Goal: Information Seeking & Learning: Check status

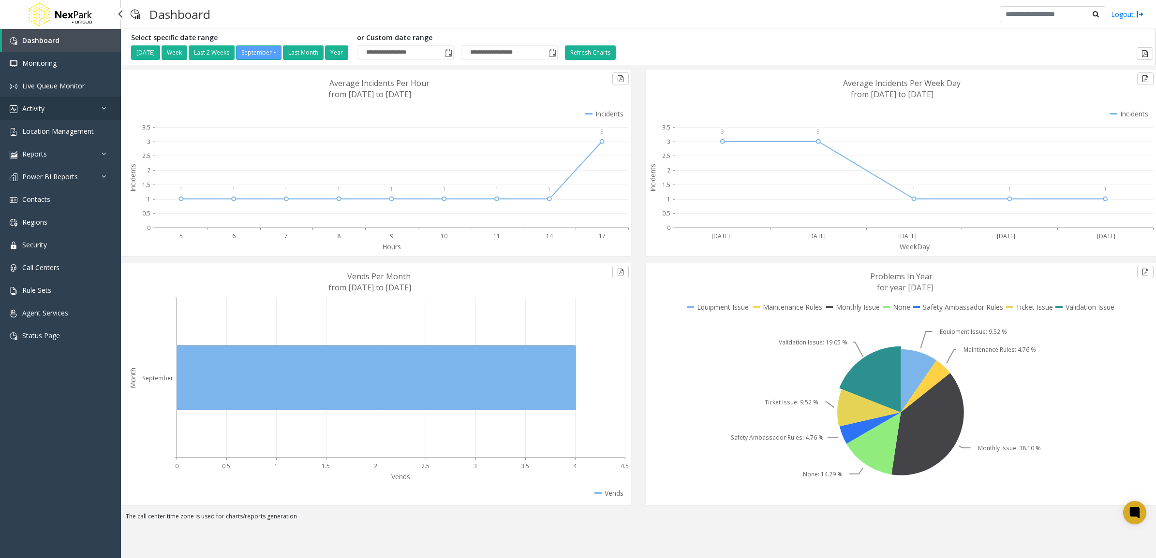
click at [77, 103] on link "Activity" at bounding box center [60, 108] width 121 height 23
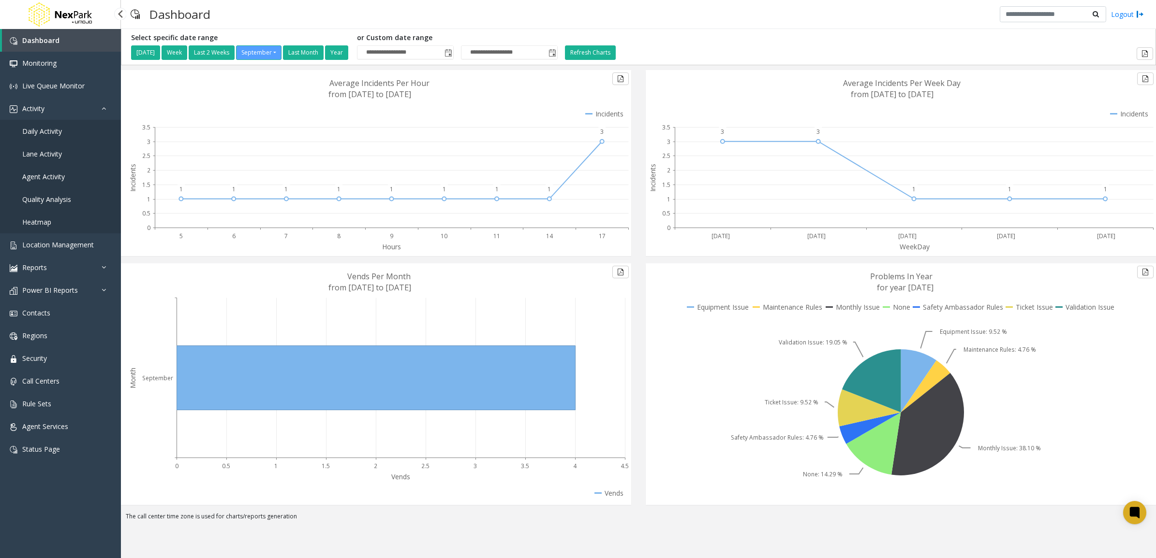
click at [61, 136] on link "Daily Activity" at bounding box center [60, 131] width 121 height 23
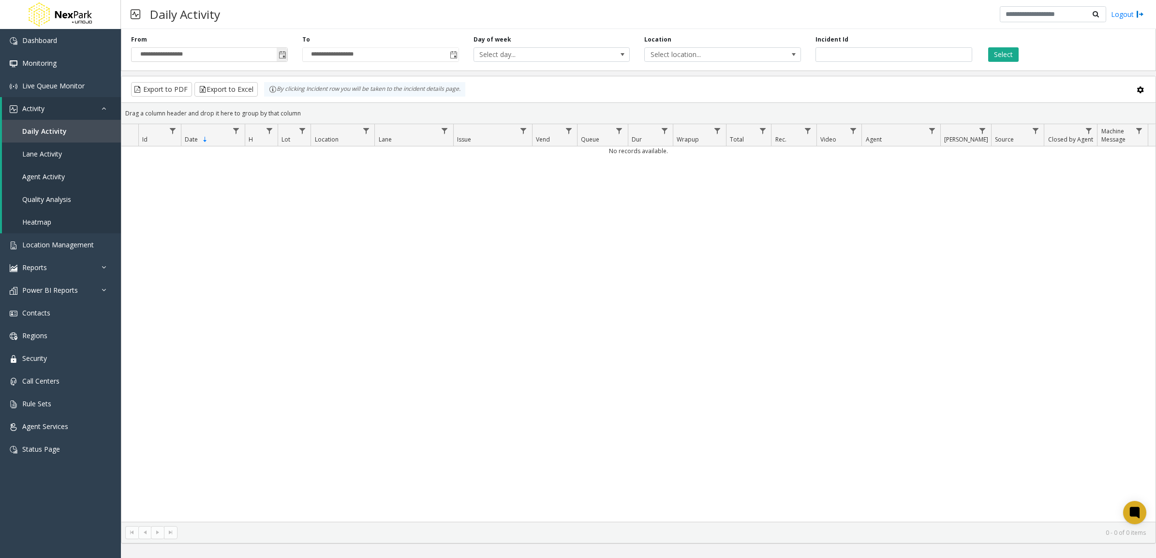
click at [279, 54] on span "Toggle popup" at bounding box center [283, 55] width 8 height 8
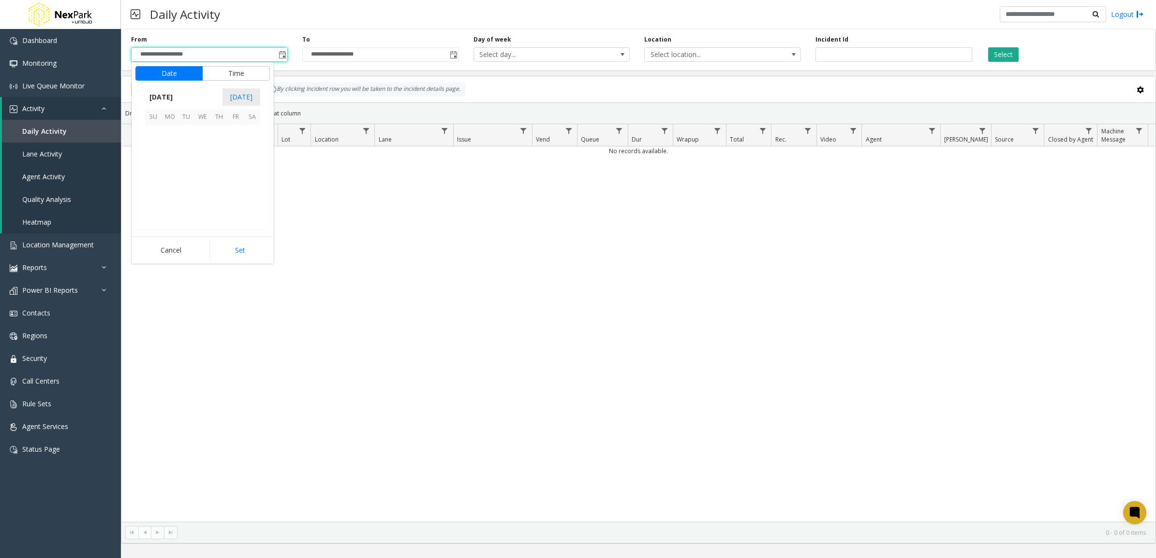
scroll to position [173464, 0]
click at [175, 131] on span "1" at bounding box center [170, 133] width 16 height 16
click at [239, 254] on button "Set" at bounding box center [239, 250] width 61 height 21
type input "**********"
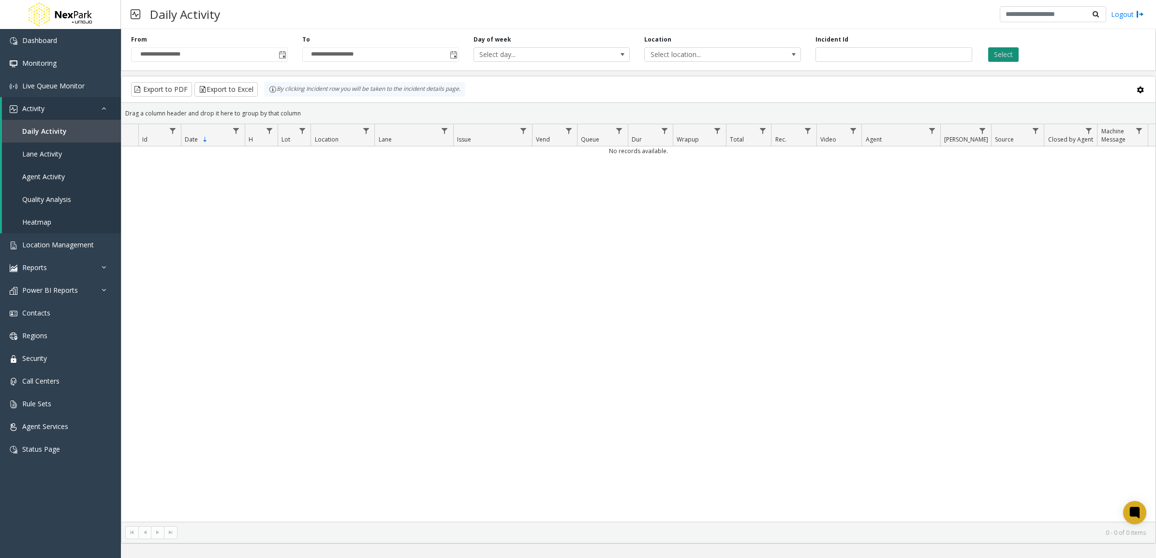
click at [1017, 50] on button "Select" at bounding box center [1003, 54] width 30 height 15
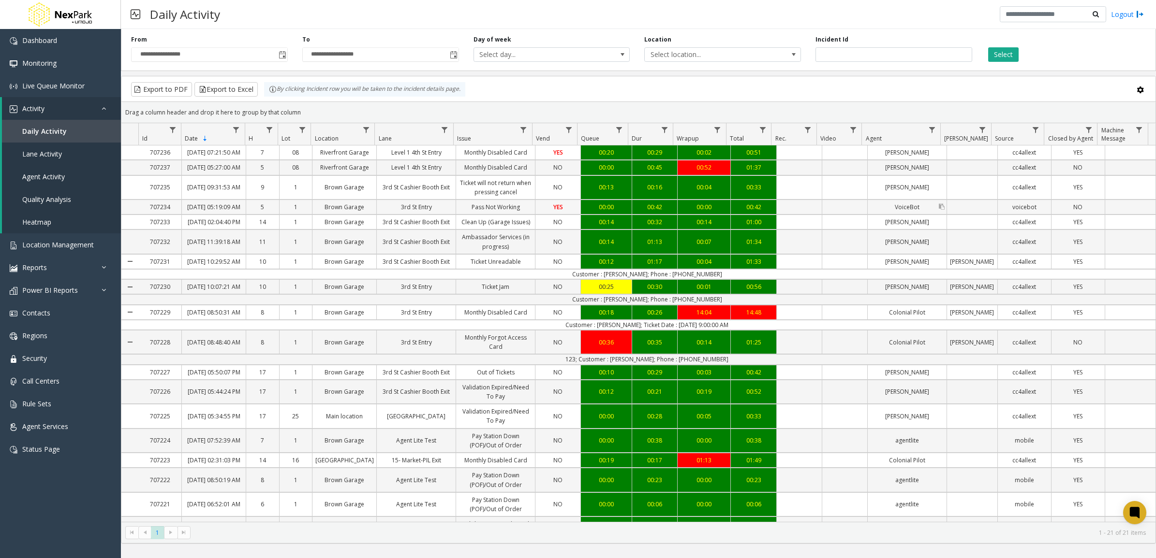
click at [903, 214] on link "VoiceBot" at bounding box center [906, 207] width 79 height 14
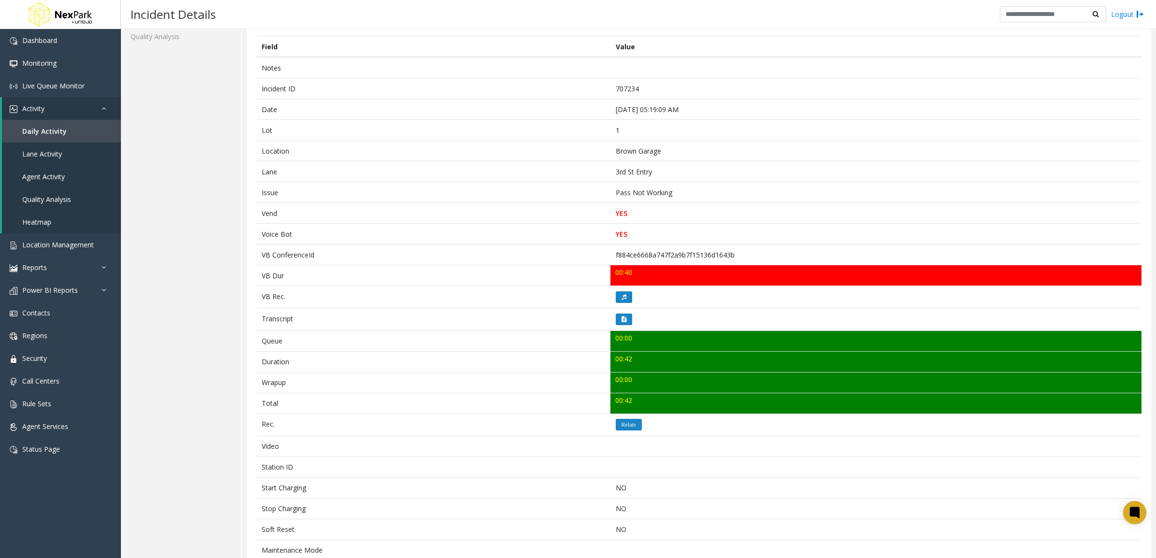
scroll to position [60, 0]
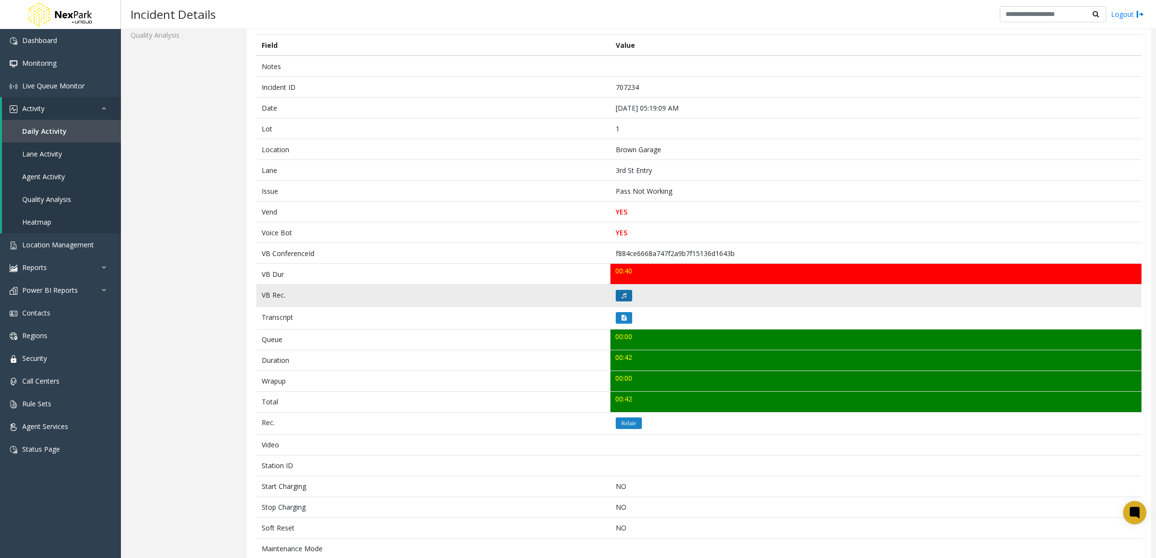
click at [628, 297] on button at bounding box center [624, 296] width 16 height 12
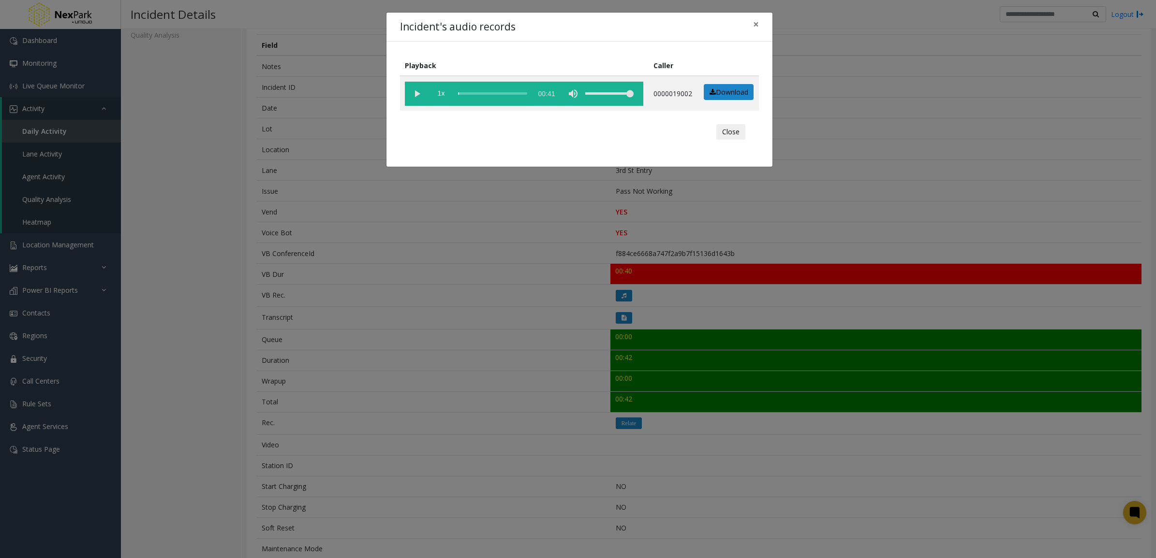
click at [733, 128] on div "Close" at bounding box center [579, 131] width 345 height 29
click at [733, 133] on button "Close" at bounding box center [730, 131] width 29 height 15
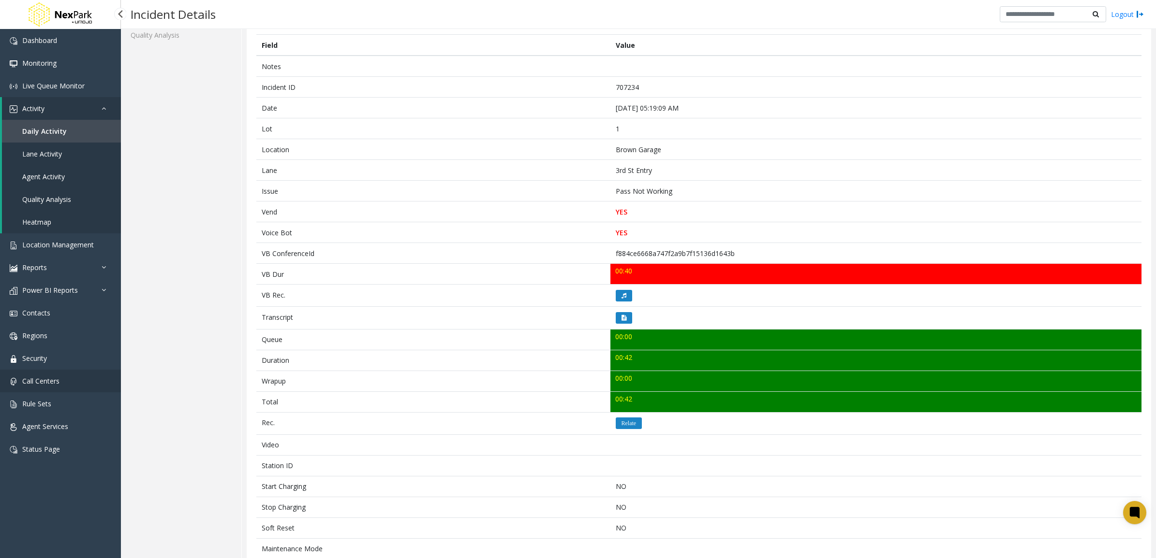
click at [75, 381] on link "Call Centers" at bounding box center [60, 381] width 121 height 23
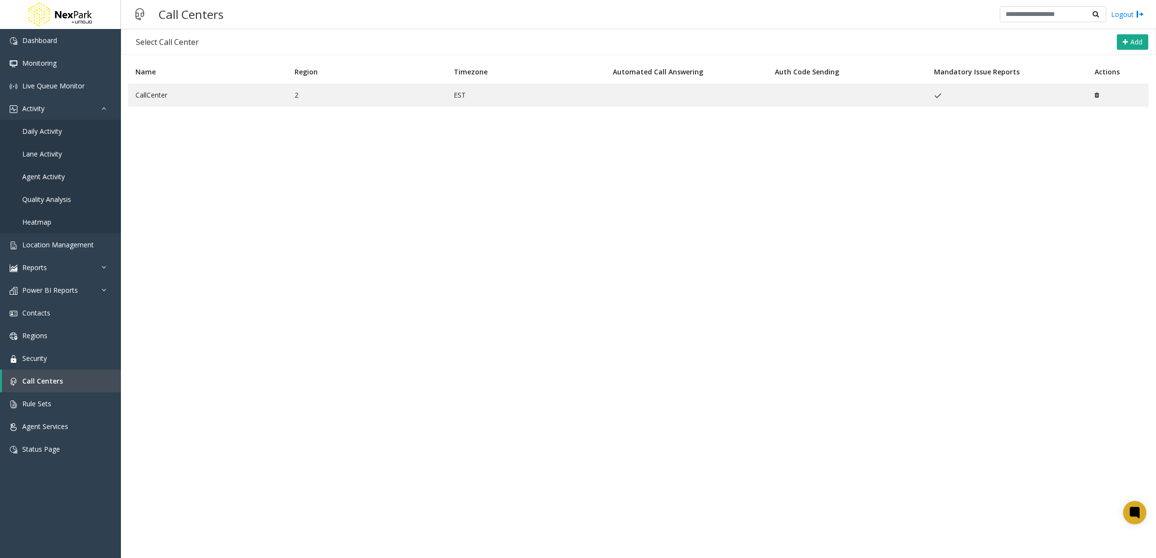
click at [240, 112] on table "Name Region Timezone Automated Call Answering Auth Code Sending Mandatory Issue…" at bounding box center [638, 93] width 1030 height 66
click at [245, 95] on td "CallCenter" at bounding box center [207, 95] width 159 height 23
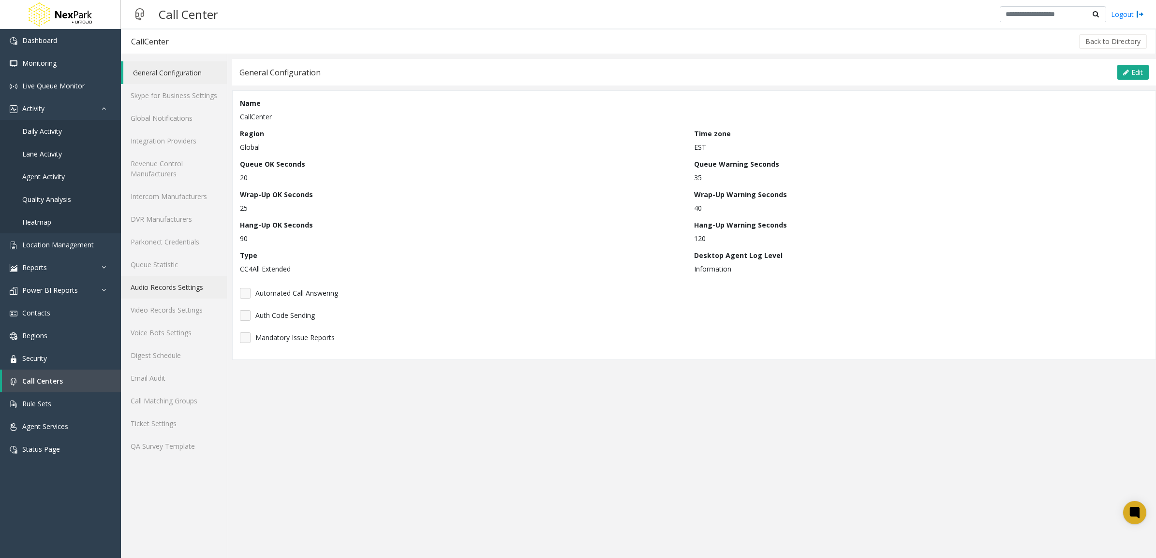
click at [190, 294] on link "Audio Records Settings" at bounding box center [174, 287] width 106 height 23
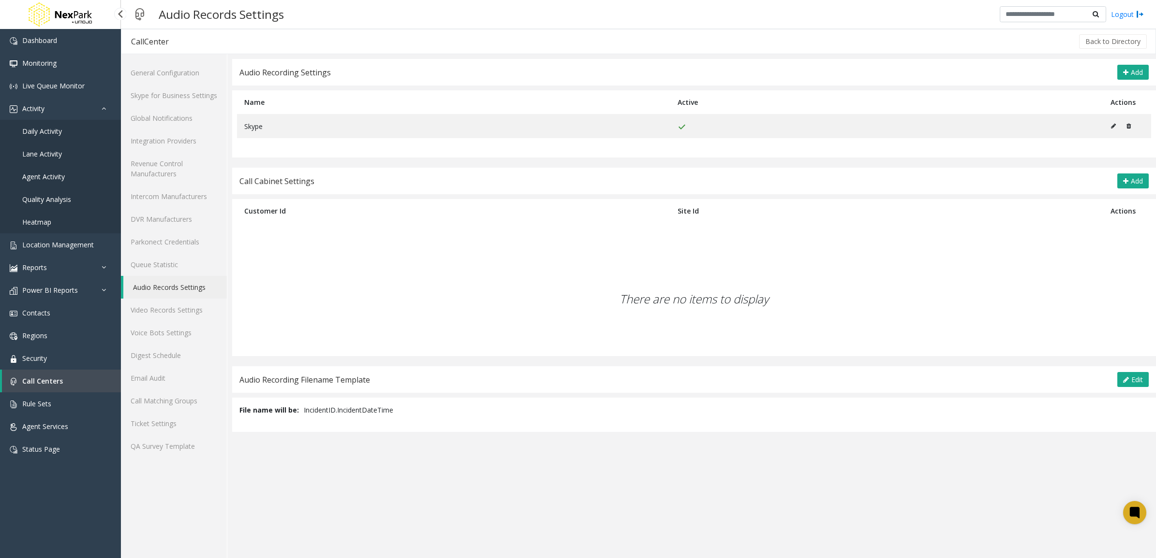
click at [56, 130] on span "Daily Activity" at bounding box center [42, 131] width 40 height 9
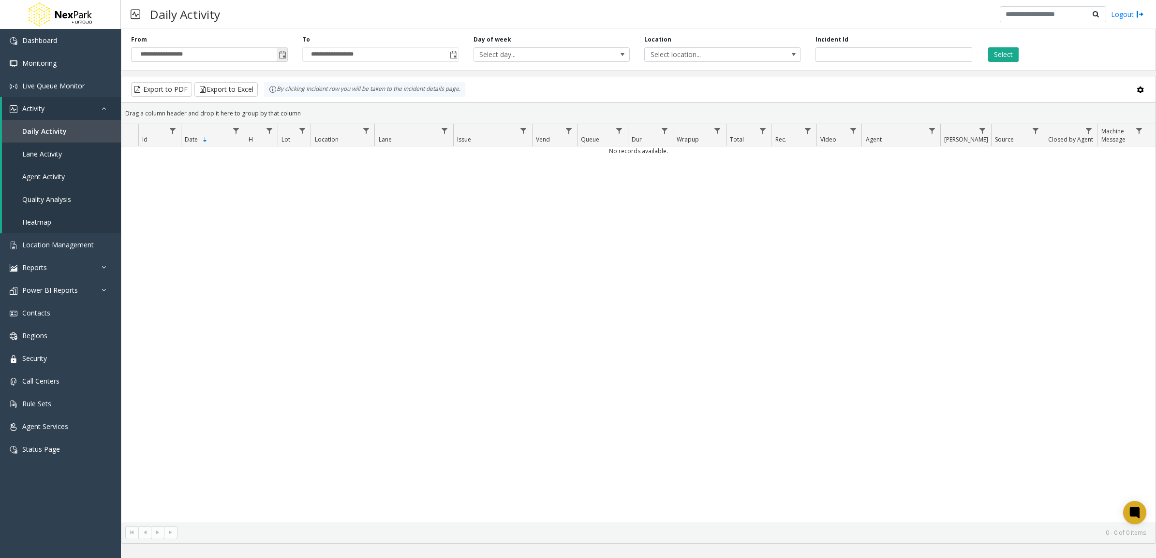
click at [279, 54] on span "Toggle popup" at bounding box center [283, 55] width 8 height 8
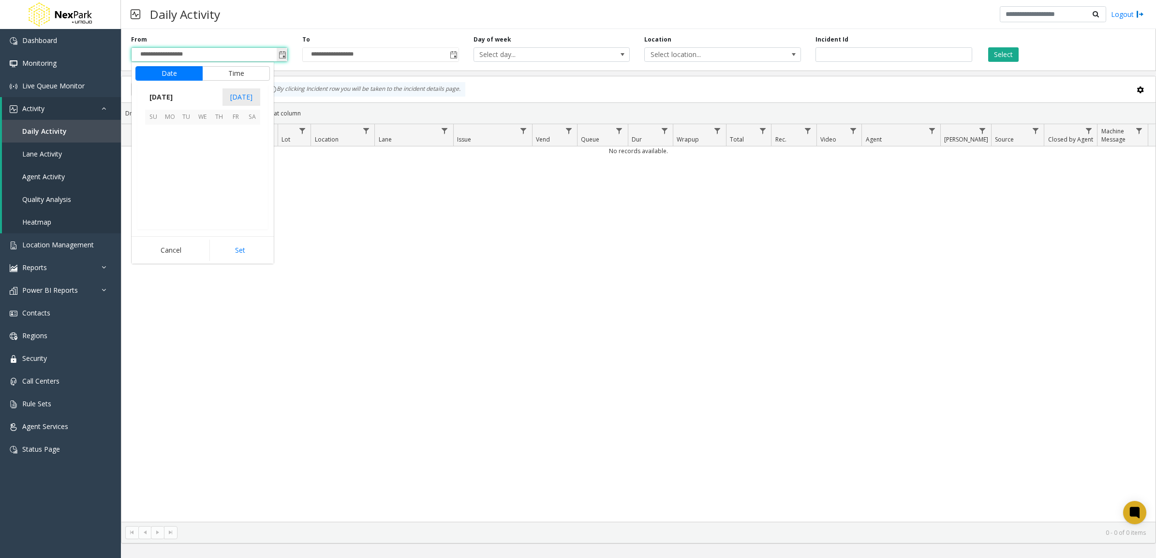
scroll to position [173464, 0]
click at [279, 54] on span "Toggle popup" at bounding box center [283, 55] width 8 height 8
click at [279, 52] on span "Toggle popup" at bounding box center [283, 55] width 8 height 8
click at [286, 58] on span "Toggle popup" at bounding box center [283, 55] width 8 height 8
click at [163, 126] on span "1" at bounding box center [170, 133] width 16 height 16
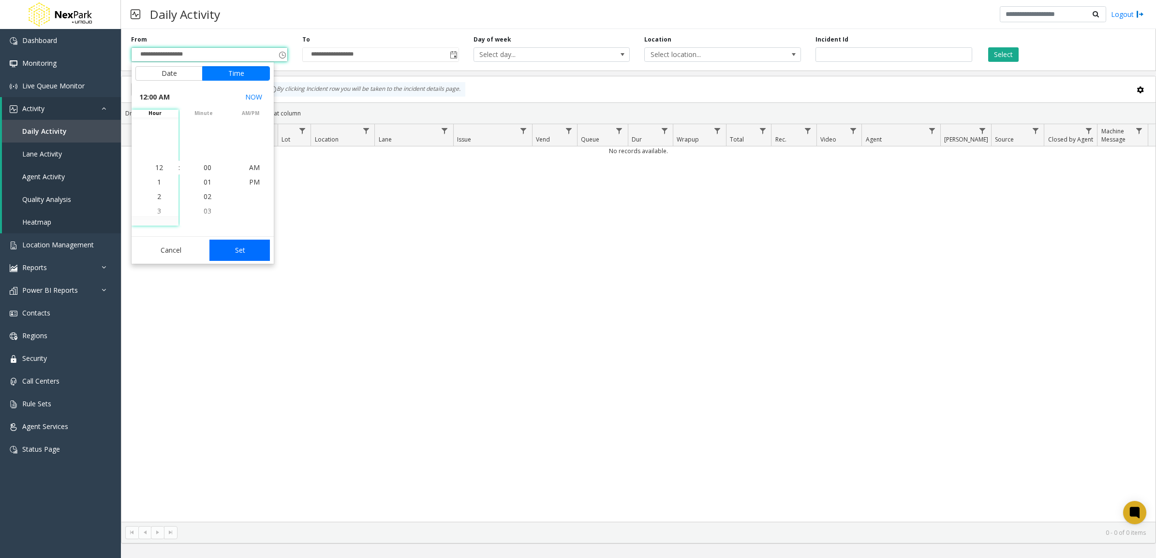
click at [250, 256] on button "Set" at bounding box center [239, 250] width 61 height 21
type input "**********"
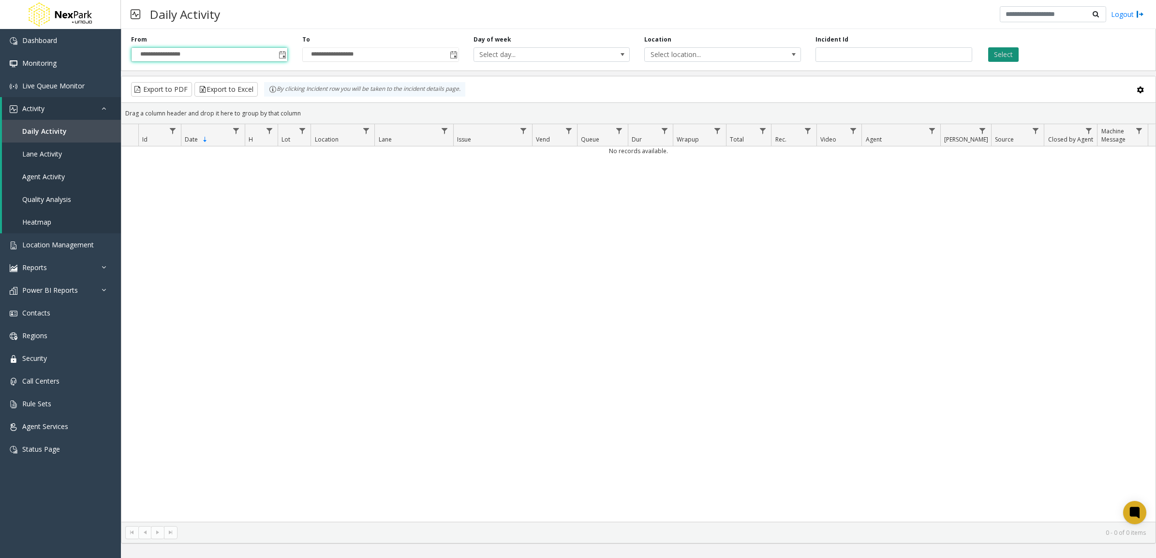
click at [1004, 53] on button "Select" at bounding box center [1003, 54] width 30 height 15
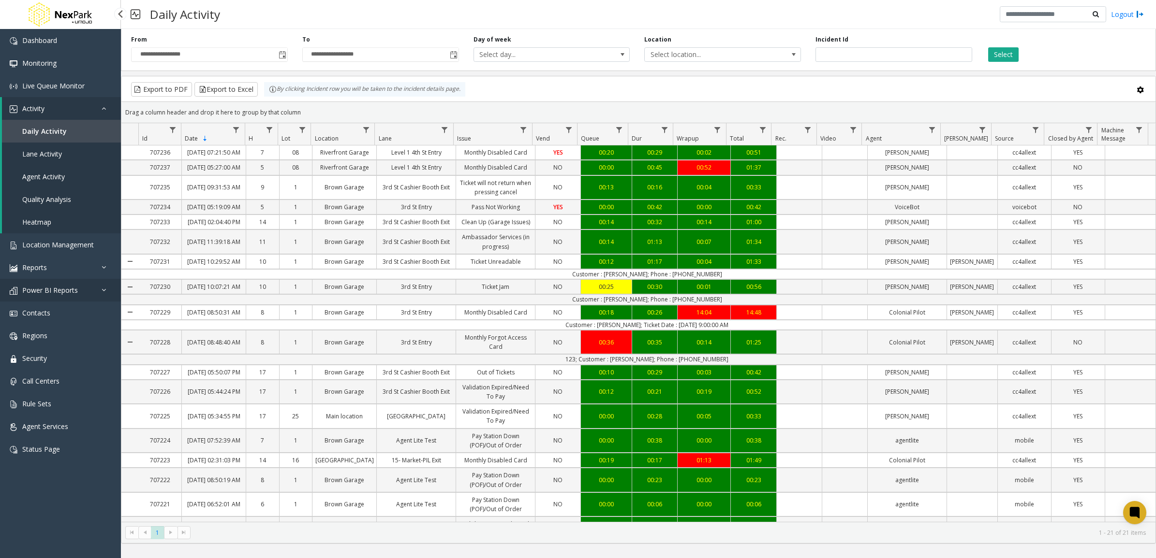
click at [54, 288] on span "Power BI Reports" at bounding box center [50, 290] width 56 height 9
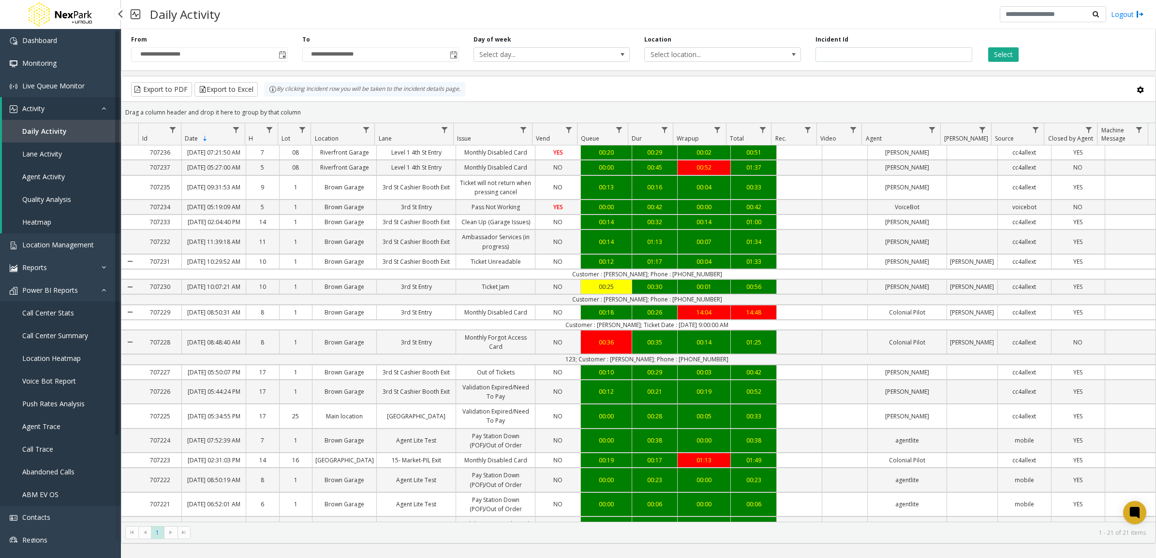
click at [59, 383] on span "Voice Bot Report" at bounding box center [49, 381] width 54 height 9
